Goal: Information Seeking & Learning: Learn about a topic

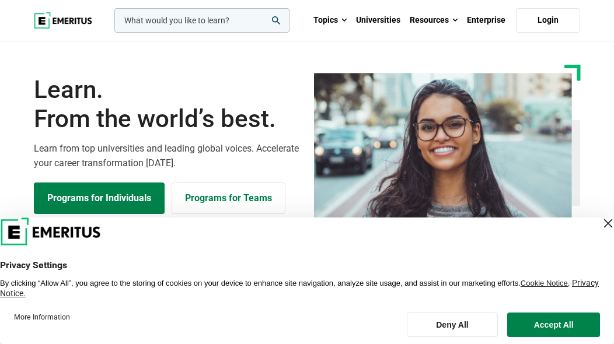
click at [600, 225] on div "Close Layer" at bounding box center [608, 223] width 16 height 16
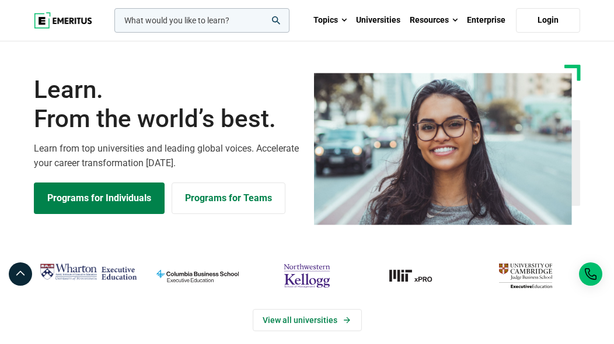
click at [177, 29] on input "woocommerce-product-search-field-0" at bounding box center [201, 20] width 175 height 25
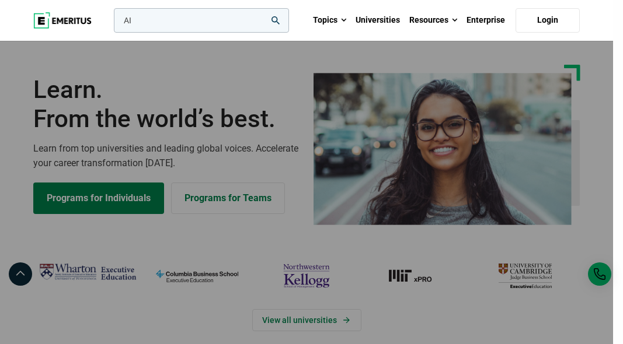
type input "AI"
click at [112, 23] on button "search" at bounding box center [112, 23] width 0 height 0
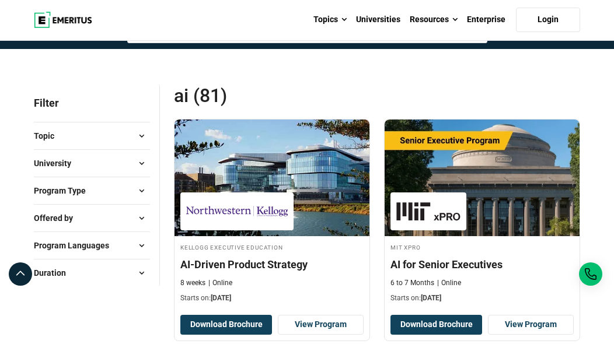
scroll to position [58, 0]
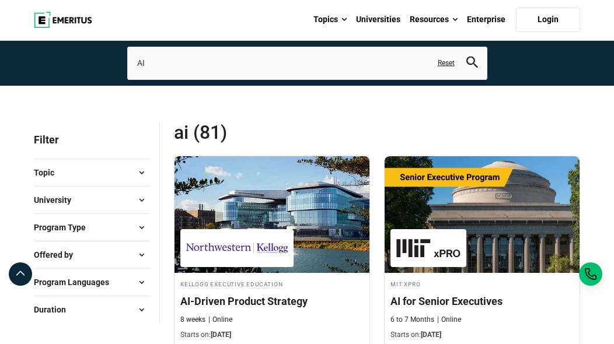
click at [116, 225] on button "Program Type" at bounding box center [92, 228] width 116 height 18
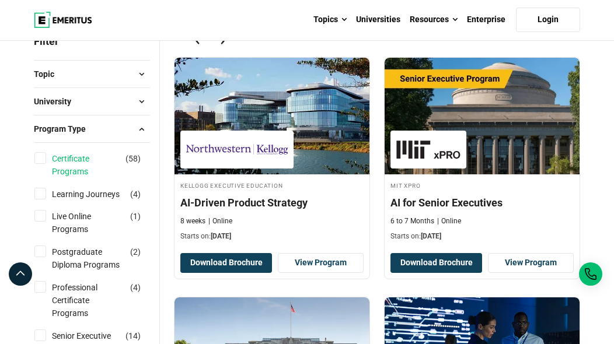
scroll to position [234, 0]
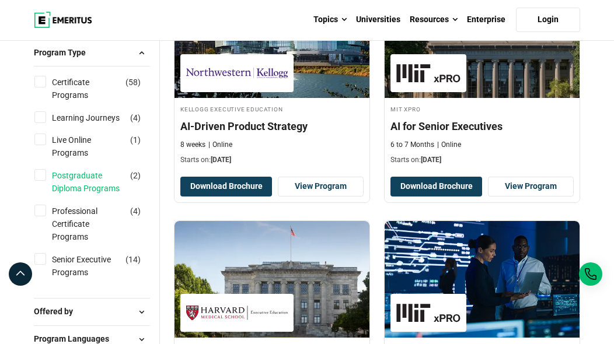
click at [64, 182] on link "Postgraduate Diploma Programs" at bounding box center [100, 182] width 96 height 26
checkbox input "true"
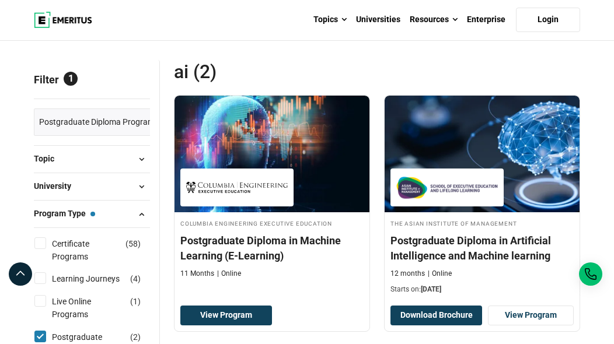
scroll to position [292, 0]
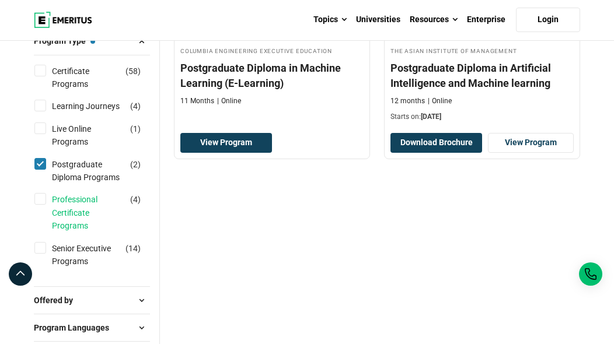
click at [71, 212] on link "Professional Certificate Programs" at bounding box center [100, 212] width 96 height 39
checkbox input "true"
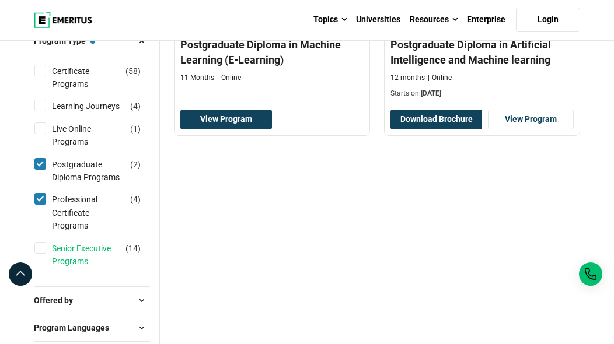
drag, startPoint x: 74, startPoint y: 252, endPoint x: 100, endPoint y: 253, distance: 25.7
click at [75, 252] on link "Senior Executive Programs" at bounding box center [100, 255] width 96 height 26
checkbox input "true"
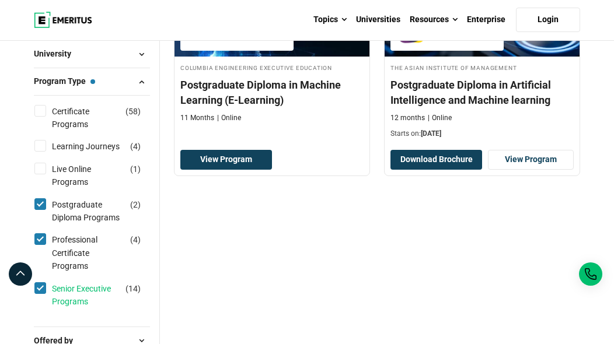
scroll to position [122, 0]
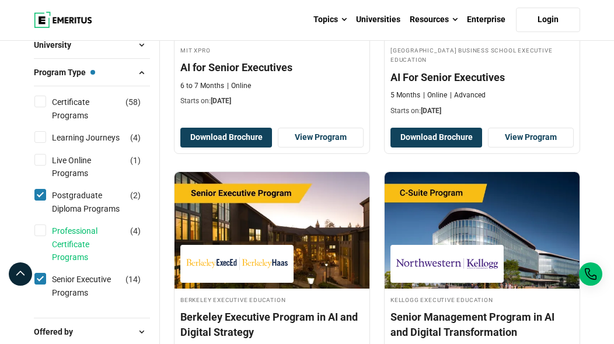
scroll to position [292, 0]
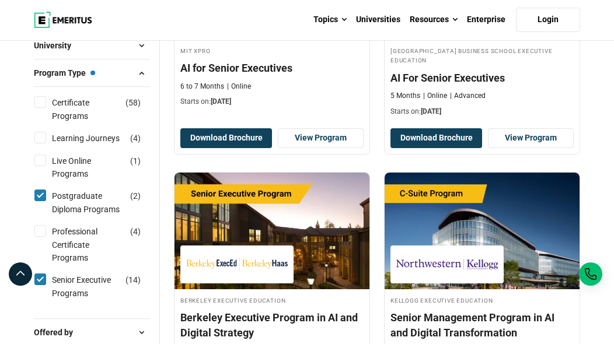
click at [39, 276] on input "Senior Executive Programs ( 14 )" at bounding box center [40, 280] width 12 height 12
checkbox input "false"
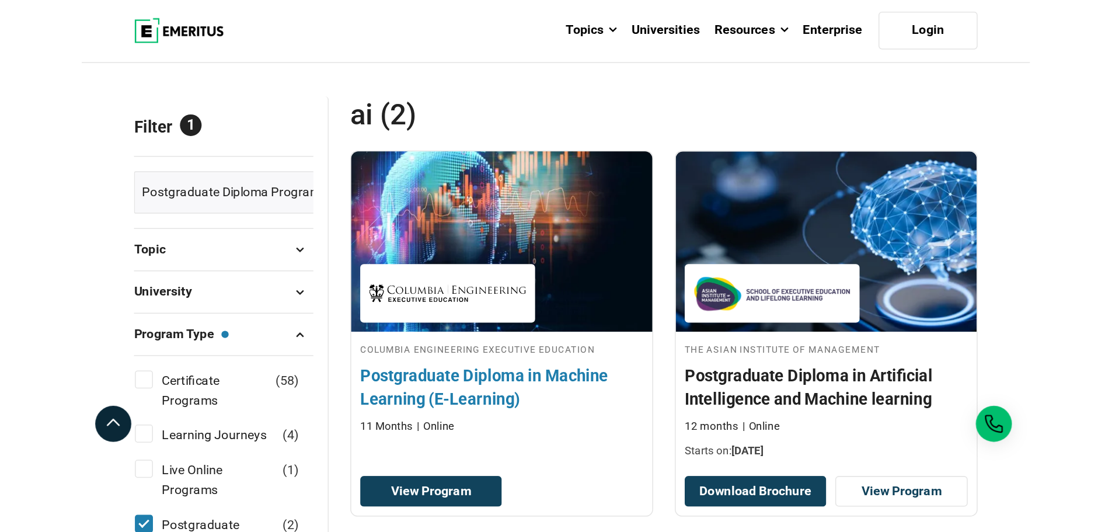
scroll to position [175, 0]
